Goal: Task Accomplishment & Management: Manage account settings

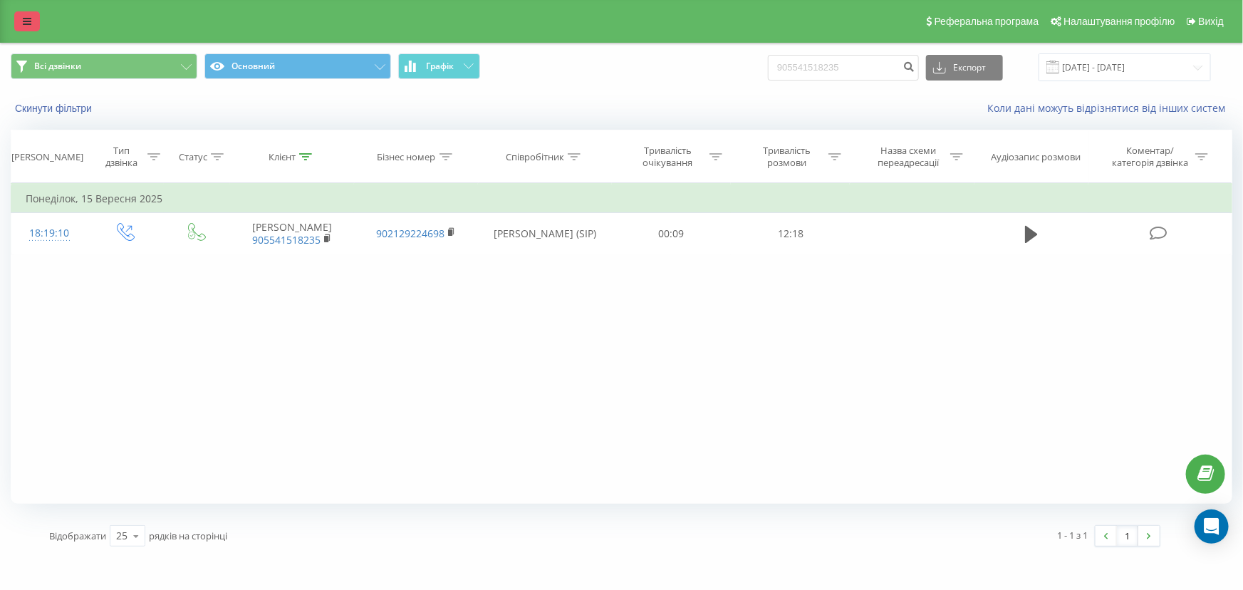
click at [29, 18] on icon at bounding box center [27, 21] width 9 height 10
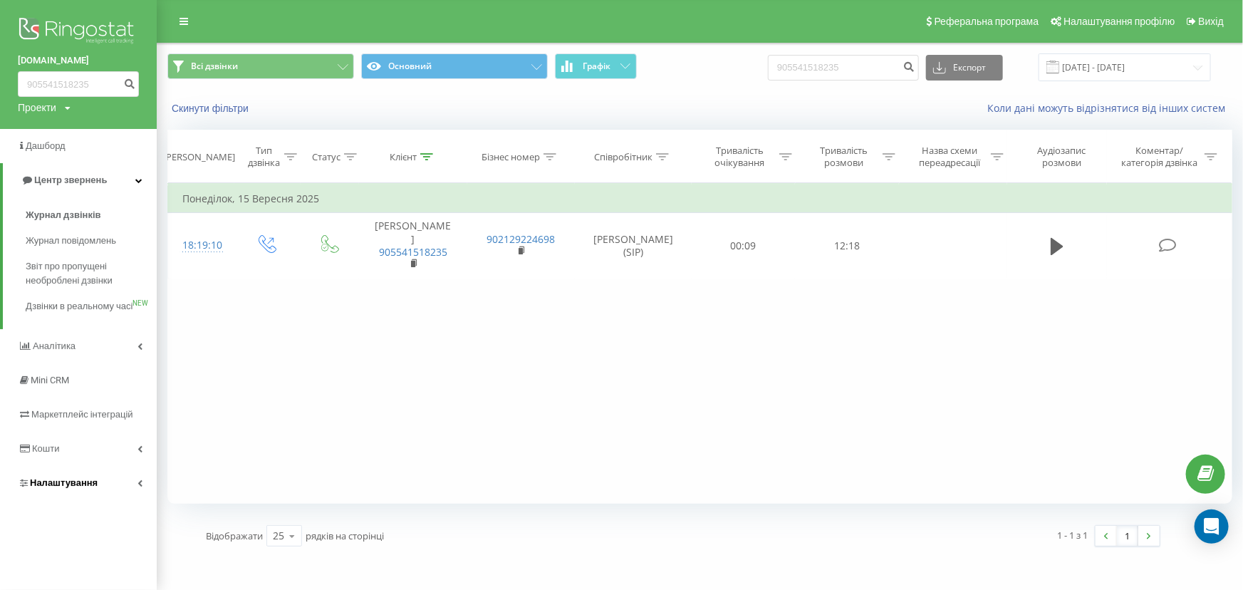
click at [65, 488] on span "Налаштування" at bounding box center [64, 482] width 68 height 11
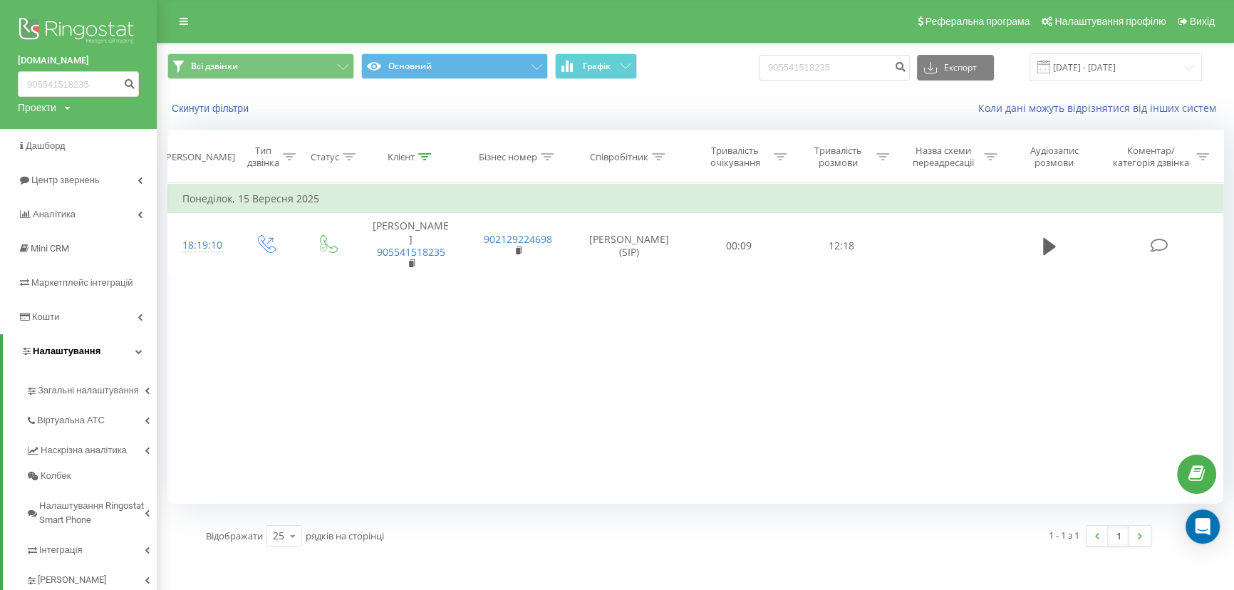
scroll to position [38, 0]
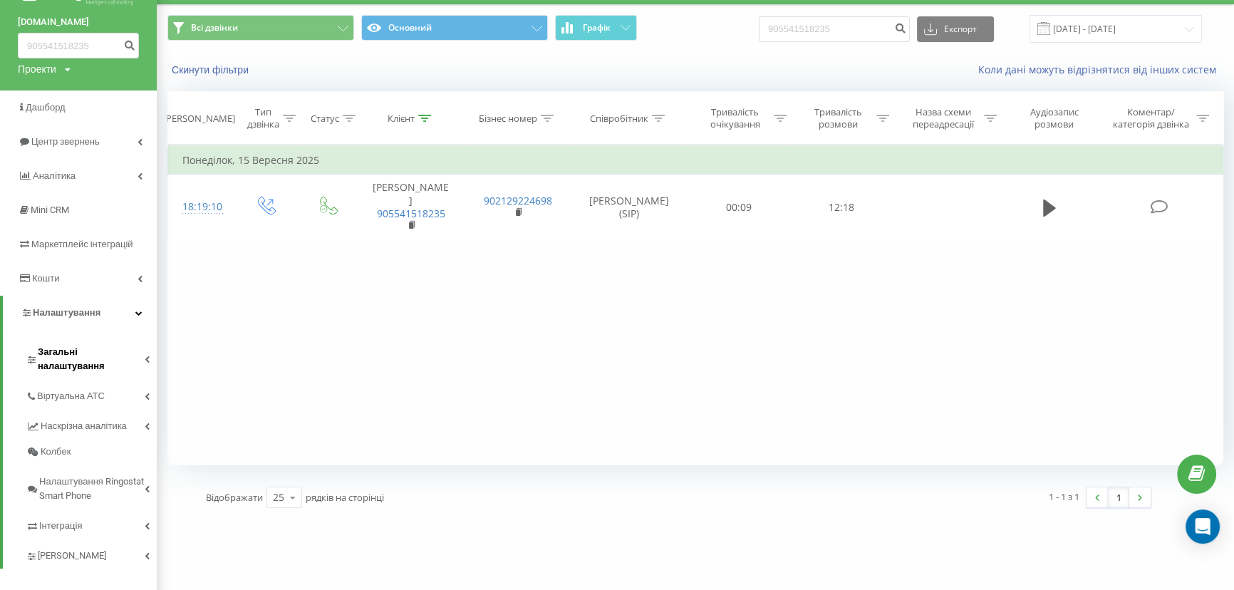
click at [61, 352] on span "Загальні налаштування" at bounding box center [91, 359] width 107 height 29
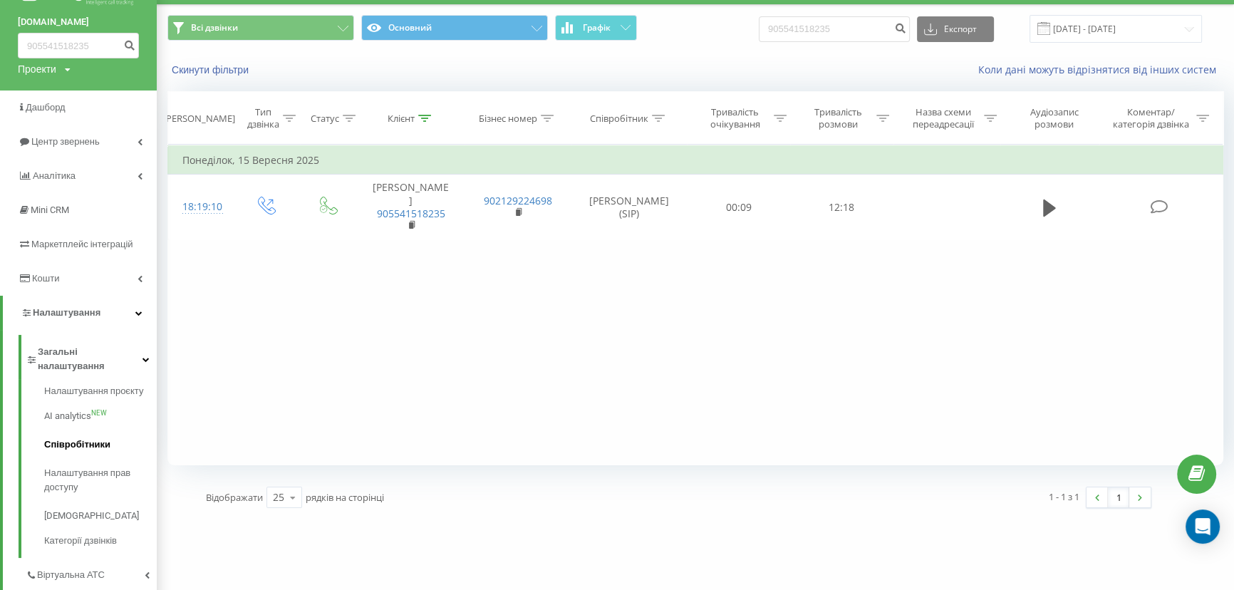
click at [66, 438] on span "Співробітники" at bounding box center [77, 445] width 66 height 14
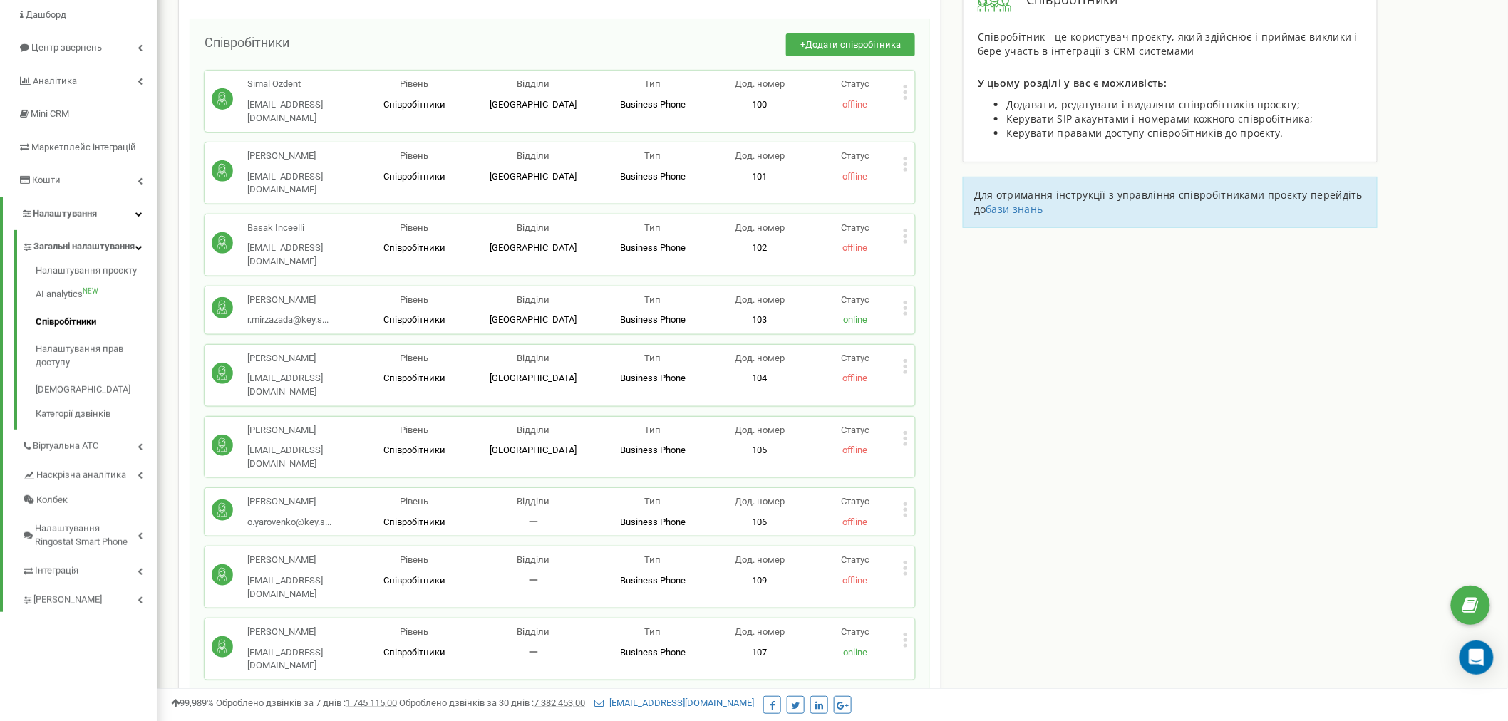
scroll to position [79, 0]
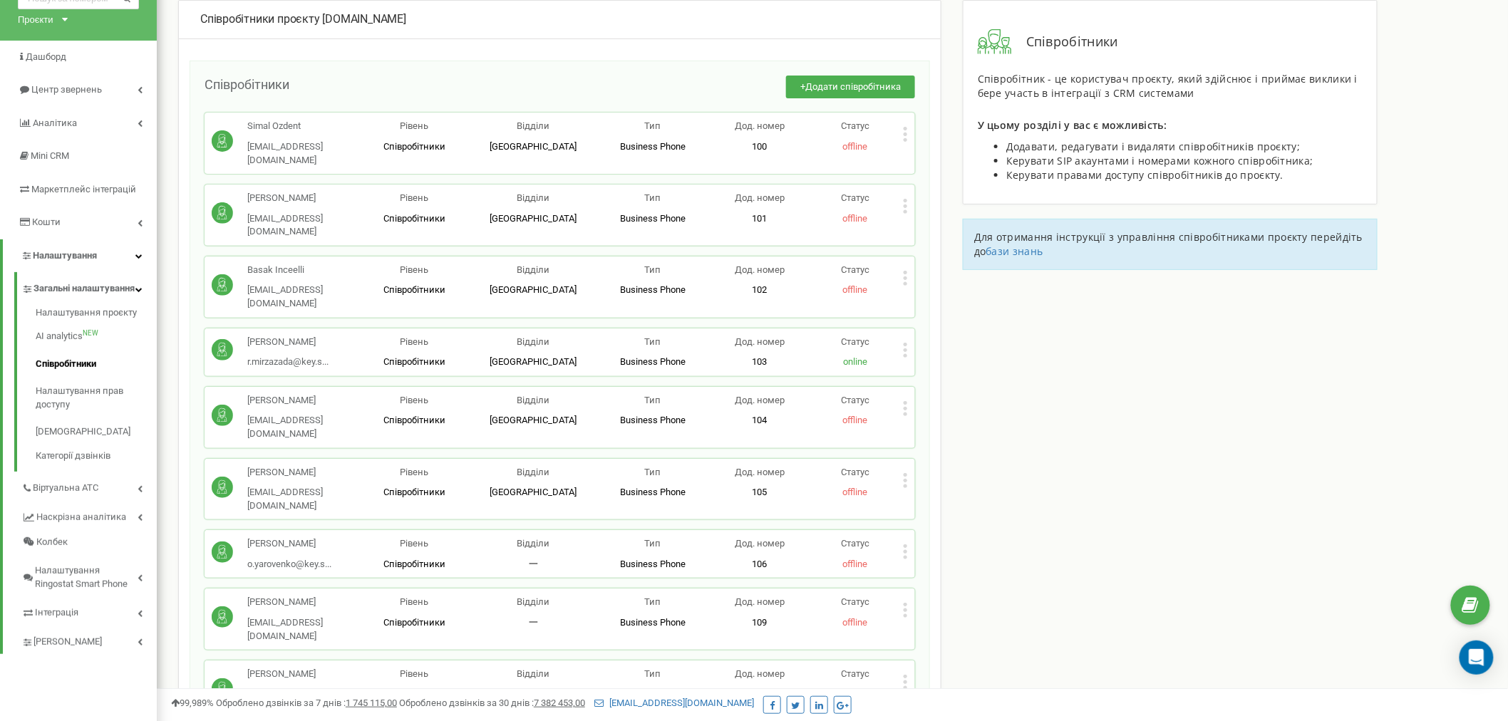
click at [1036, 413] on div "Співробітники проєкту [DOMAIN_NAME] Співробітники + Додати співробітника Simal …" at bounding box center [832, 496] width 1330 height 992
